Goal: Ask a question

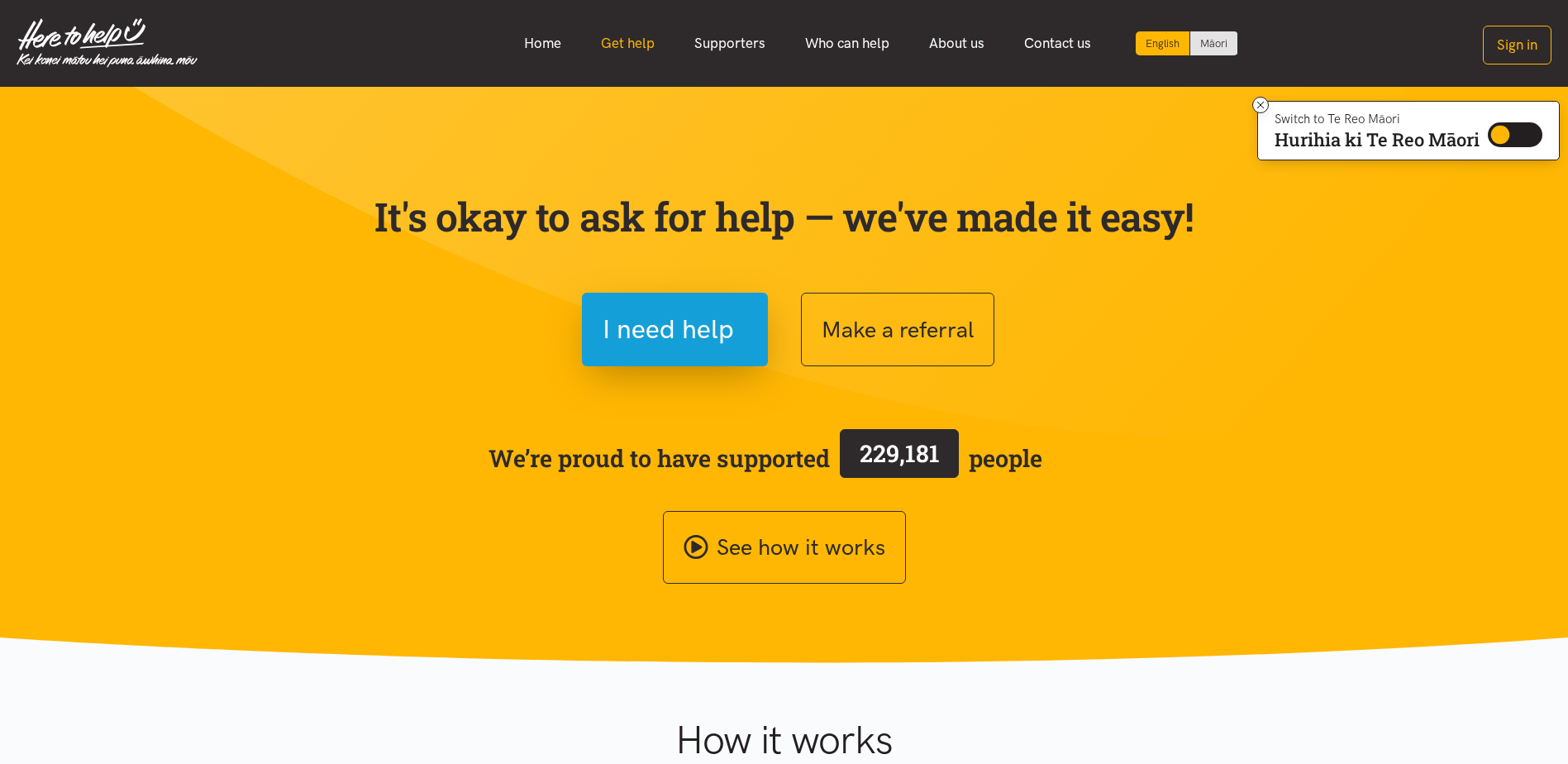
click at [632, 40] on link "Get help" at bounding box center [627, 44] width 93 height 36
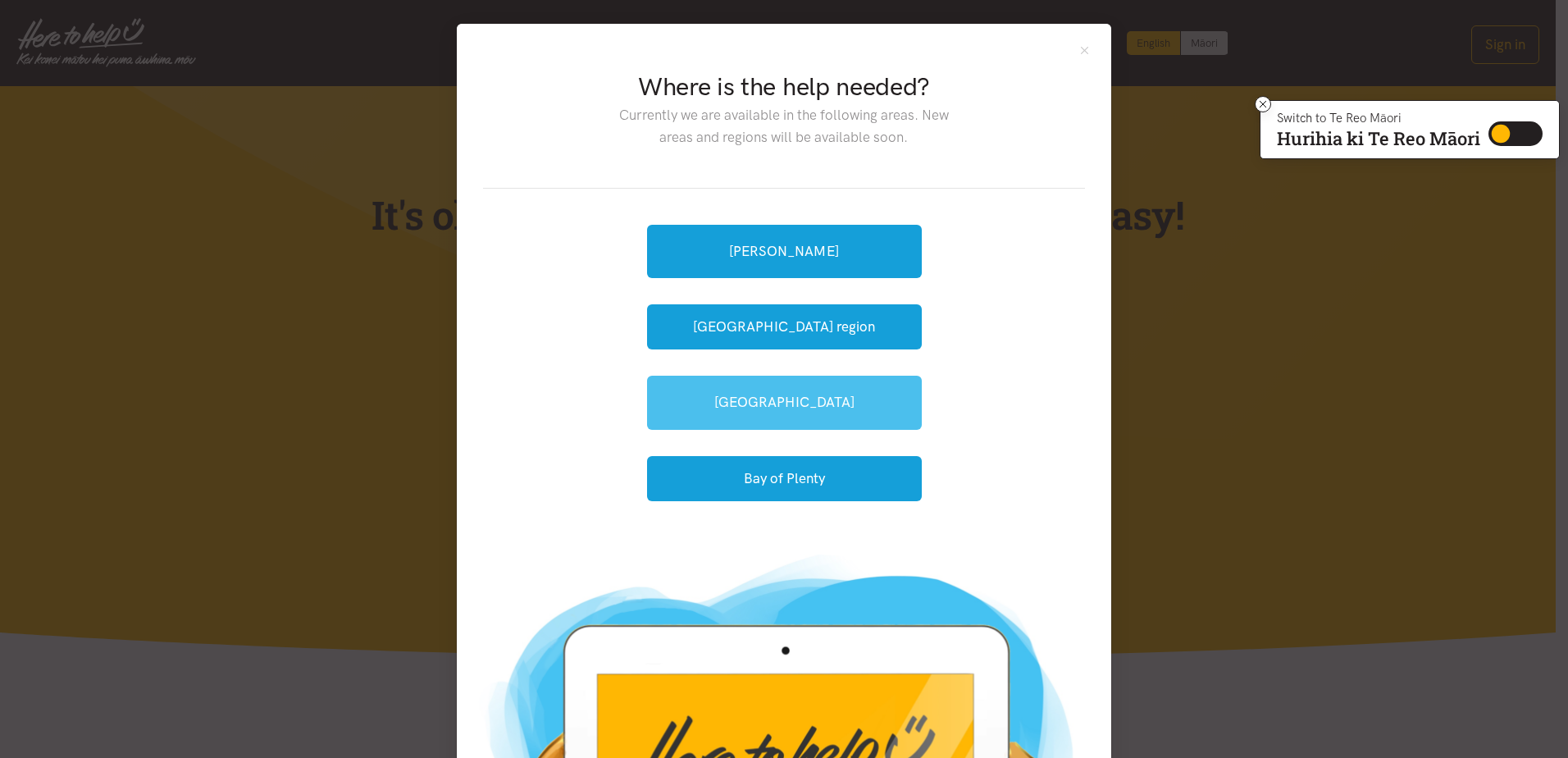
click at [745, 409] on link "[GEOGRAPHIC_DATA]" at bounding box center [784, 402] width 275 height 53
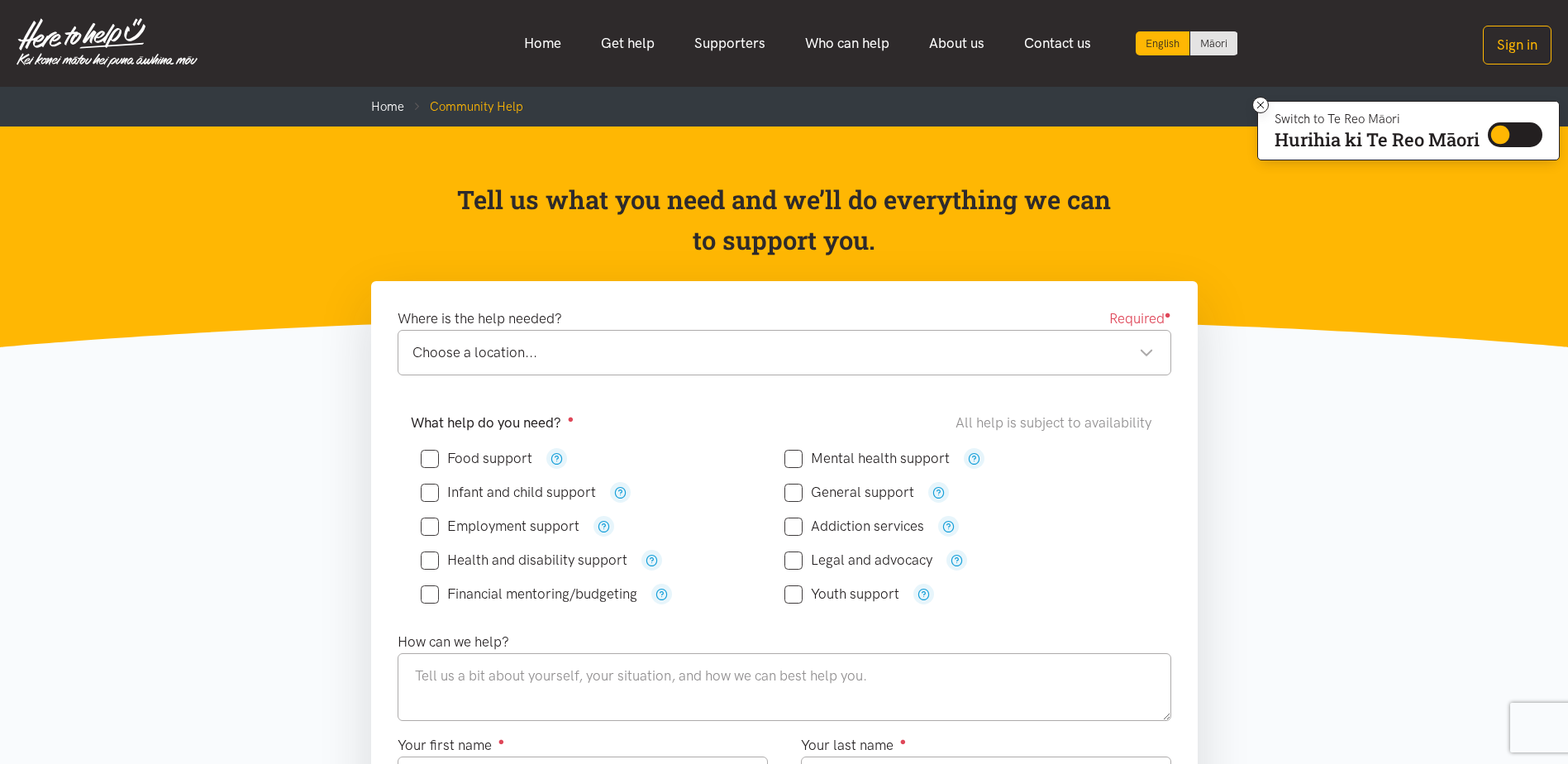
click at [426, 457] on input "Food support" at bounding box center [477, 458] width 112 height 14
checkbox input "true"
click at [801, 490] on input "General support" at bounding box center [849, 492] width 130 height 14
checkbox input "true"
click at [674, 352] on div "Choose a location..." at bounding box center [783, 352] width 742 height 22
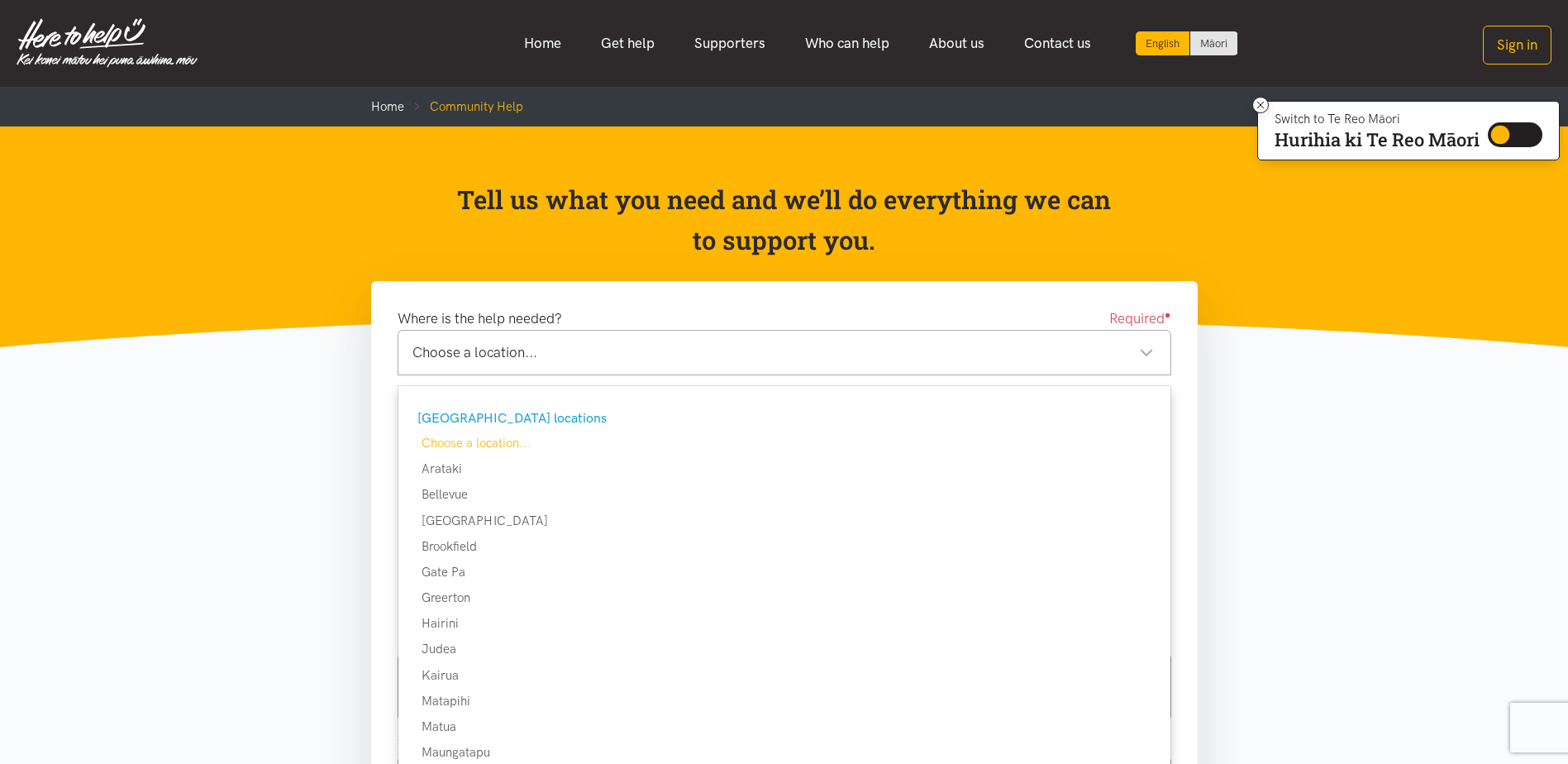
click at [1149, 343] on div "Choose a location..." at bounding box center [783, 352] width 742 height 22
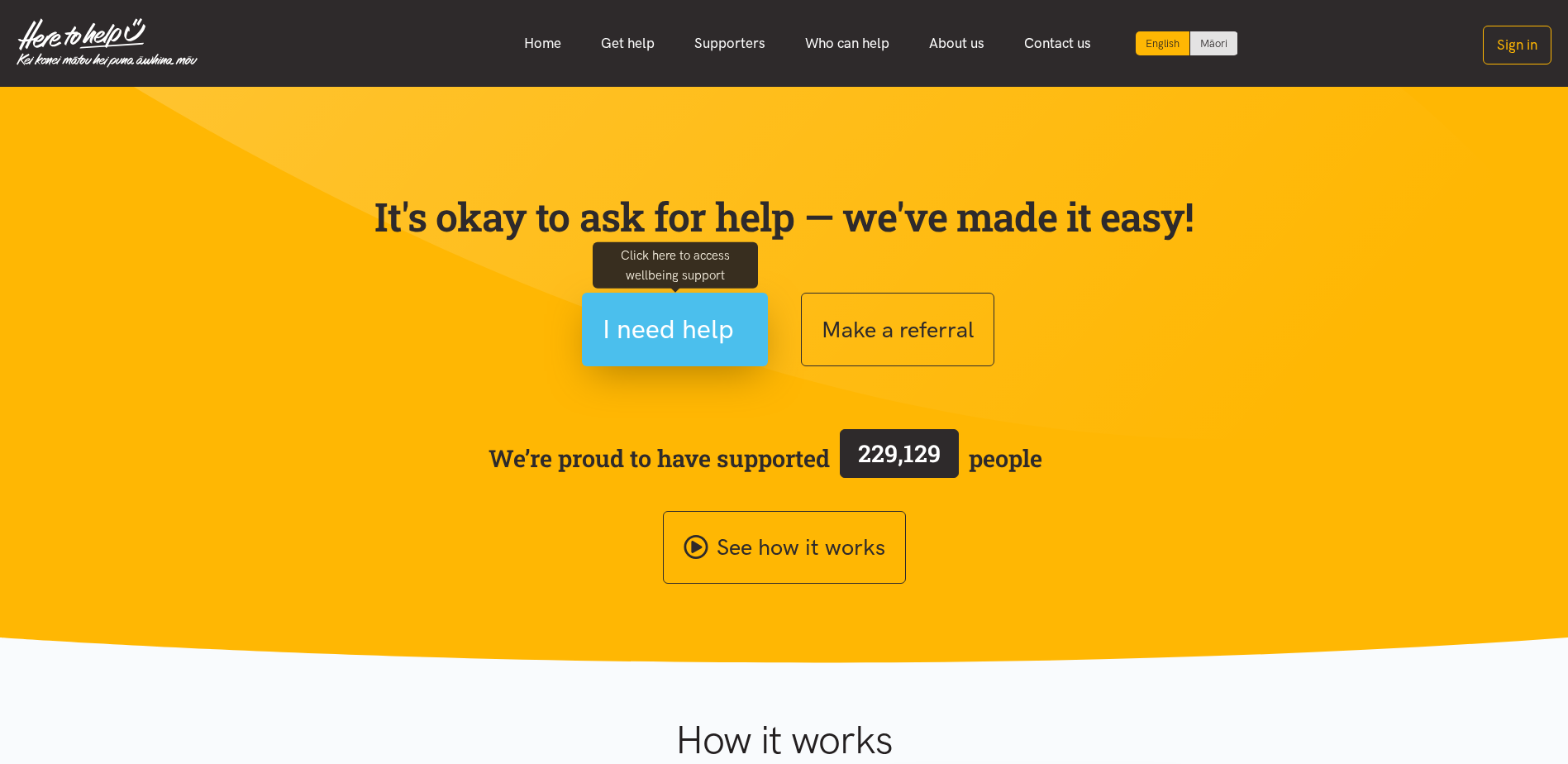
click at [659, 322] on span "I need help" at bounding box center [668, 329] width 131 height 42
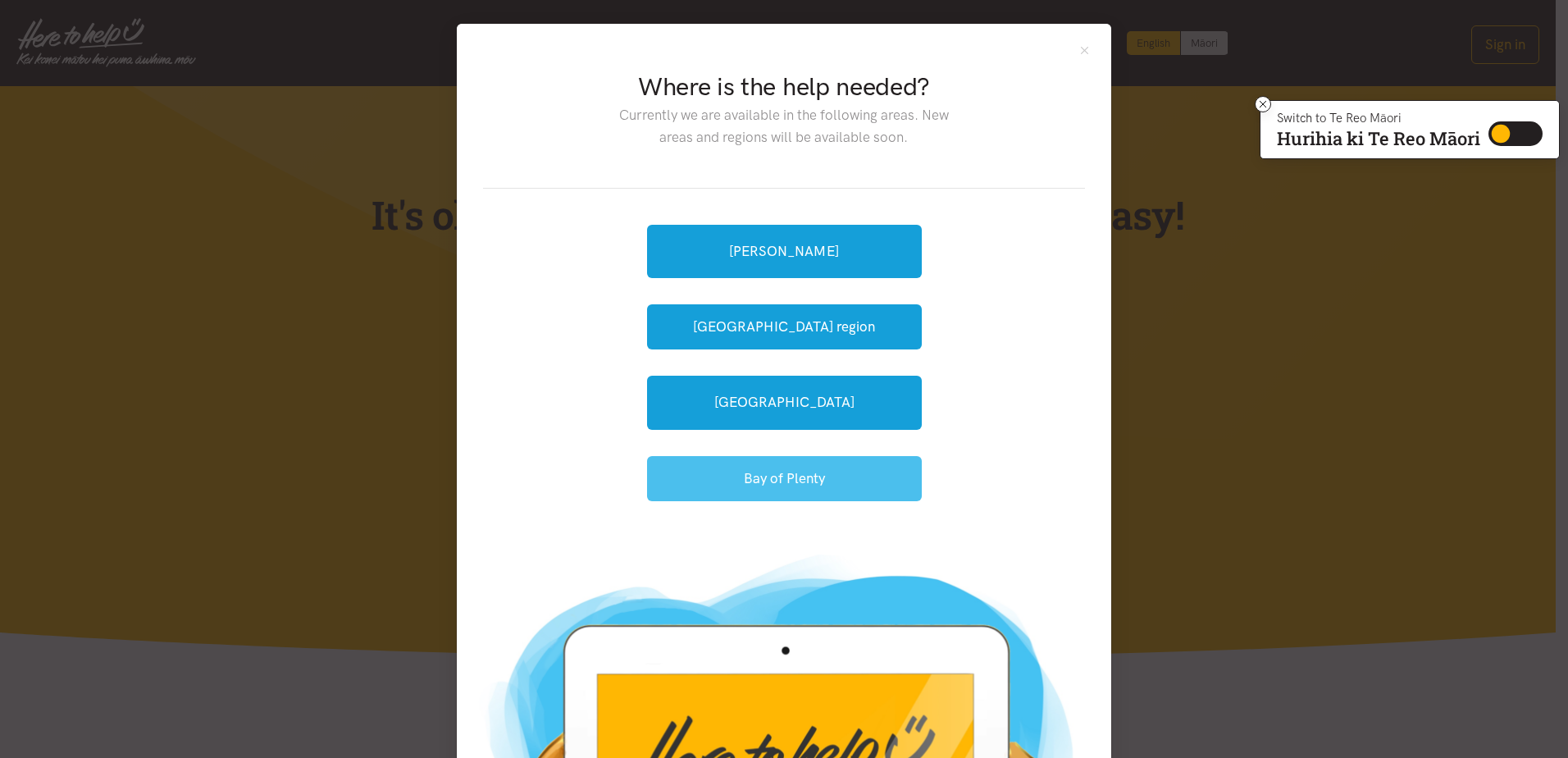
click at [748, 483] on button "Bay of Plenty" at bounding box center [784, 478] width 275 height 45
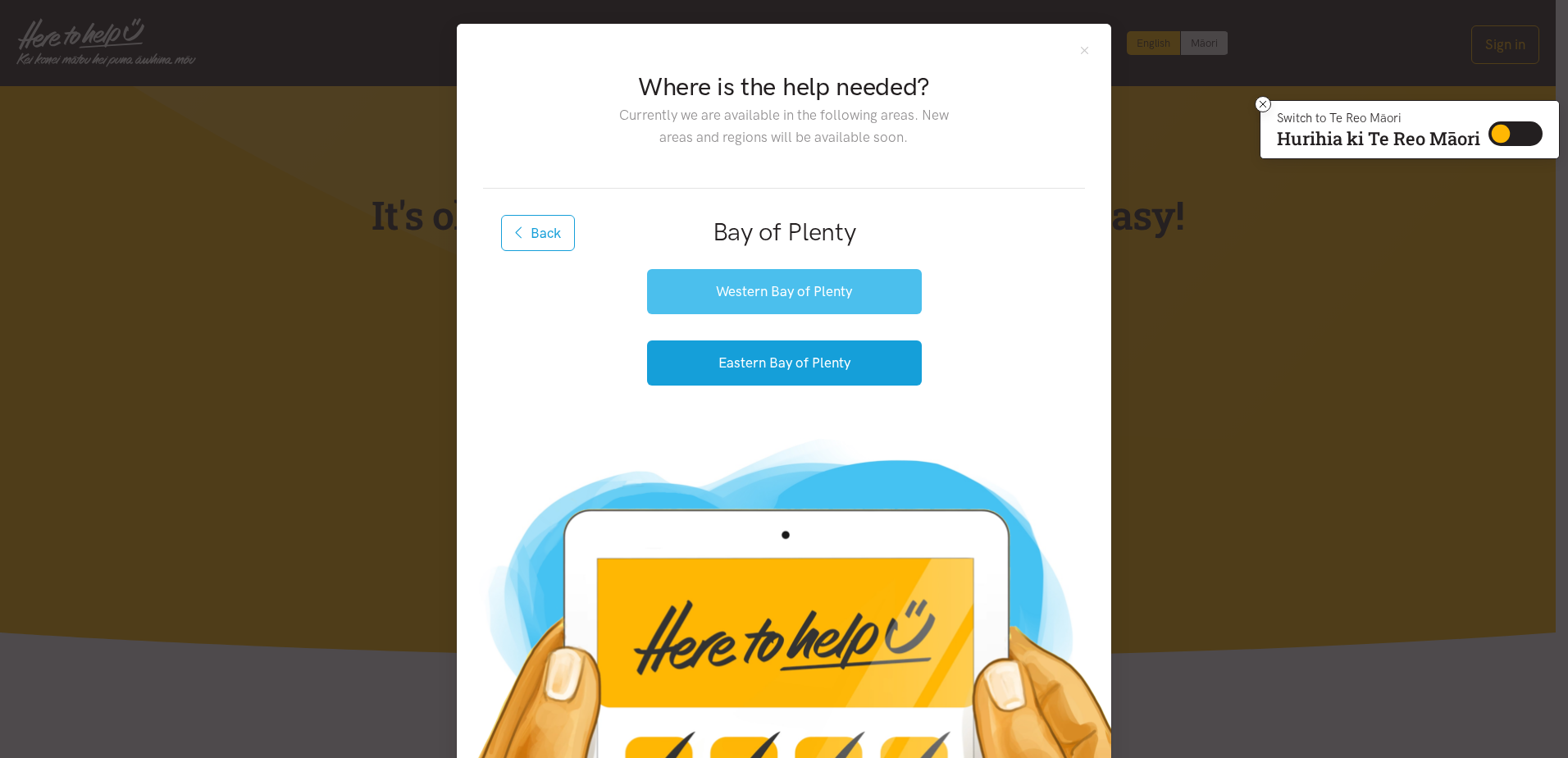
click at [736, 293] on button "Western Bay of Plenty" at bounding box center [784, 291] width 275 height 45
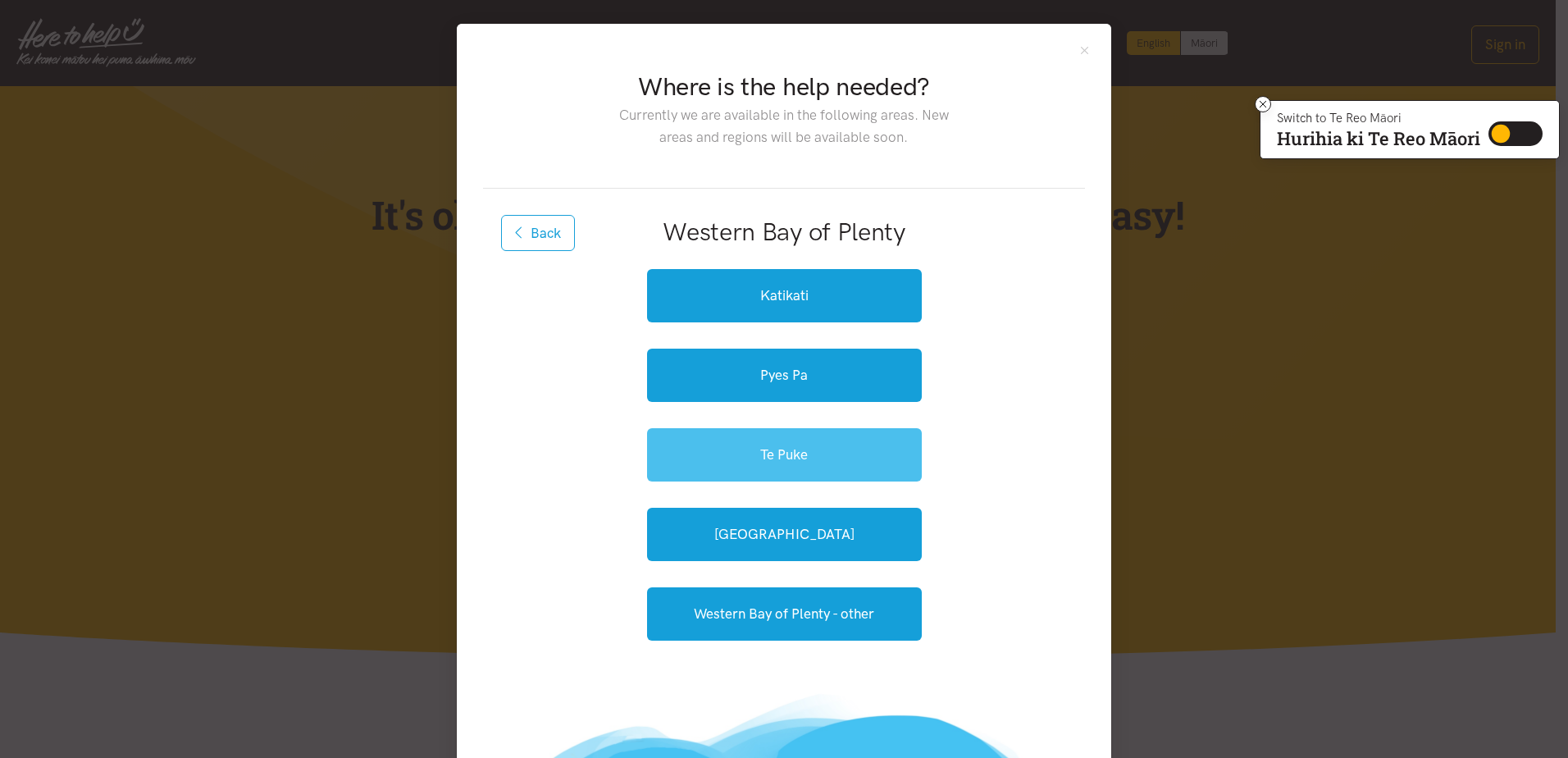
click at [760, 449] on link "Te Puke" at bounding box center [784, 455] width 275 height 53
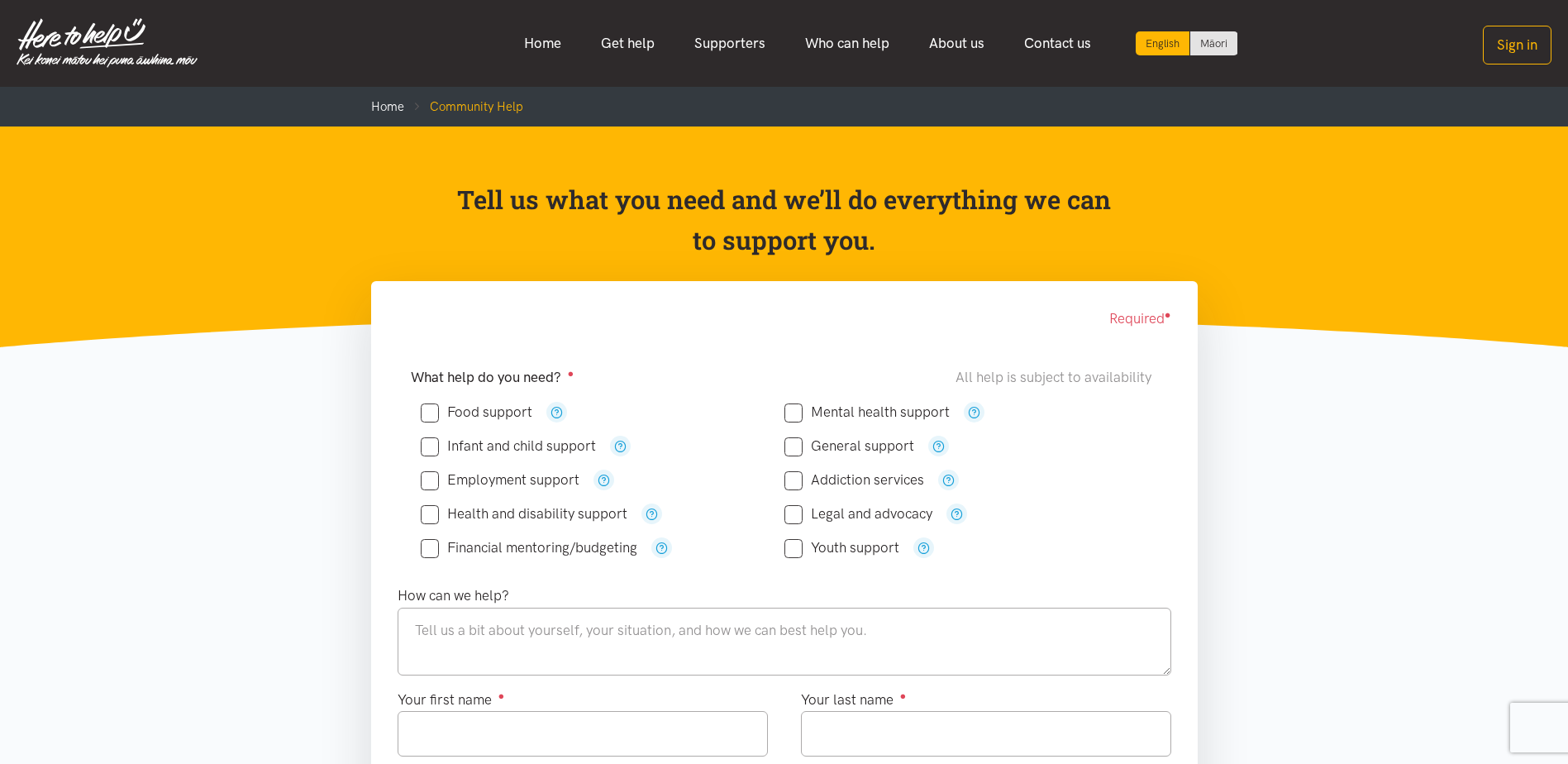
click at [430, 416] on input "Food support" at bounding box center [477, 412] width 112 height 14
checkbox input "true"
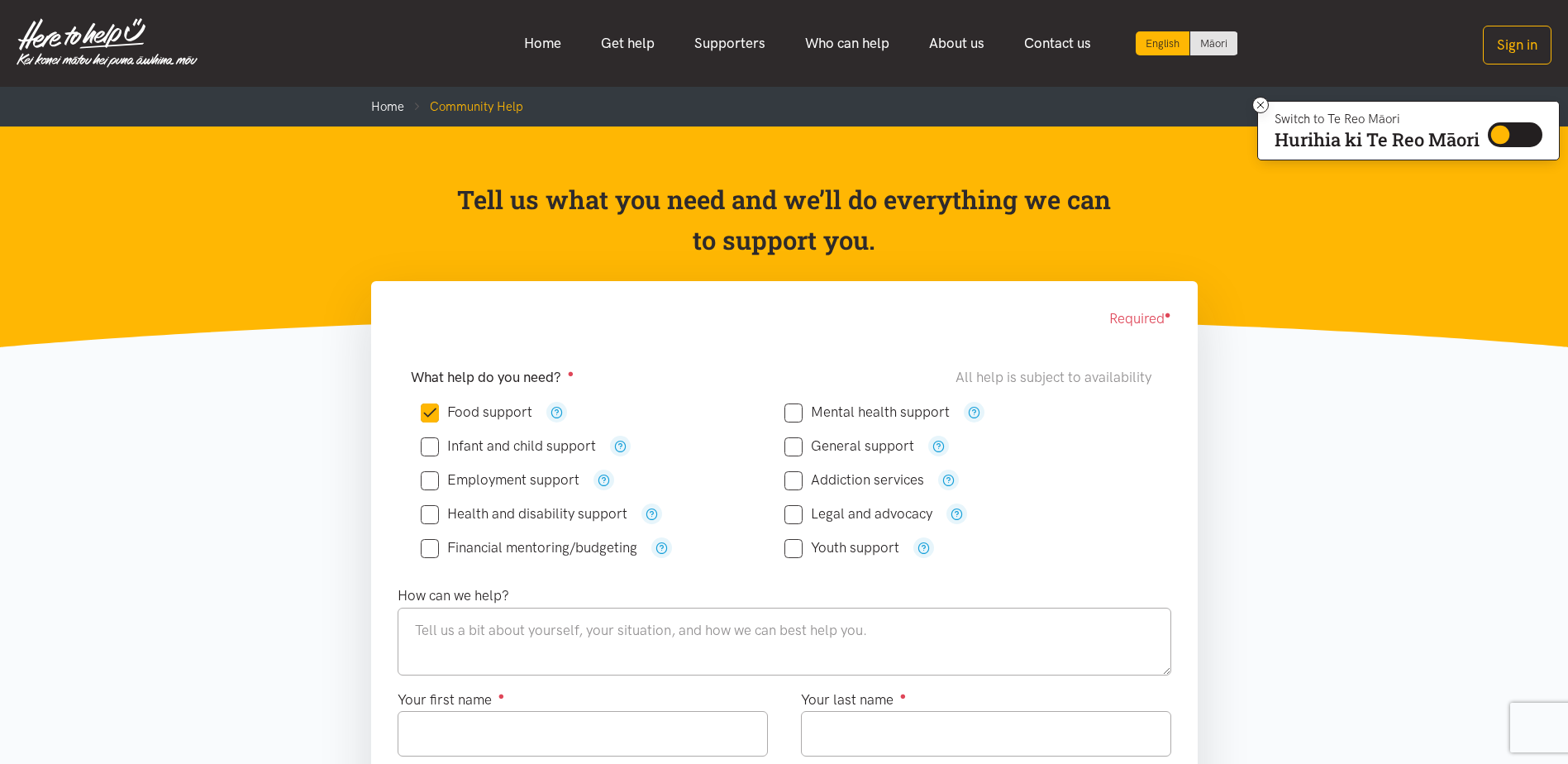
click at [796, 453] on input "General support" at bounding box center [849, 446] width 130 height 14
checkbox input "true"
